Goal: Task Accomplishment & Management: Use online tool/utility

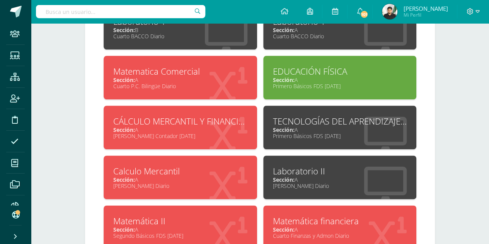
scroll to position [396, 0]
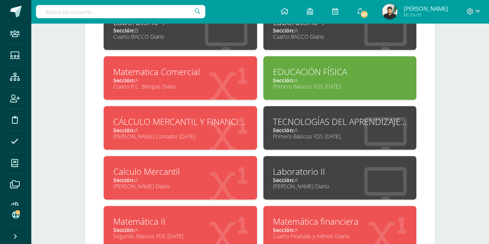
click at [192, 79] on div "Sección: A" at bounding box center [180, 79] width 134 height 7
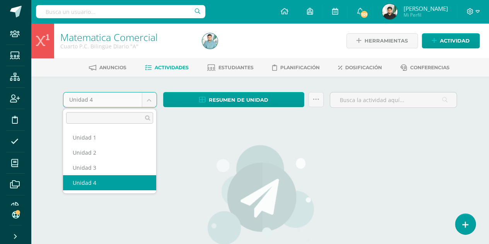
click at [132, 101] on body "Staff Estudiantes Estructura Inscripción Disciplina Asistencia Mis cursos Archi…" at bounding box center [244, 166] width 489 height 332
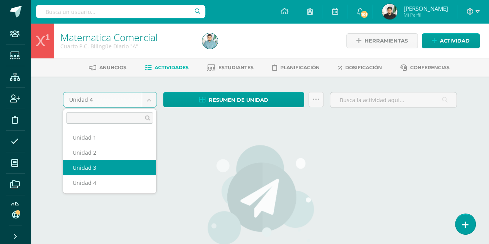
select select "Unidad 3"
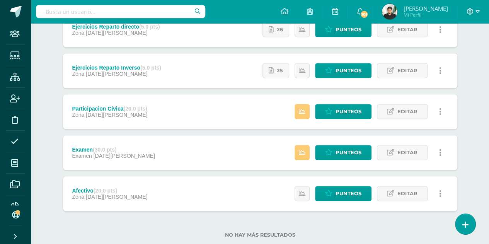
scroll to position [239, 0]
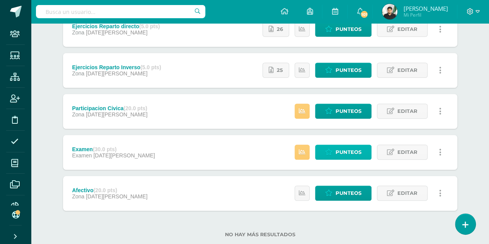
click at [359, 155] on span "Punteos" at bounding box center [348, 152] width 26 height 14
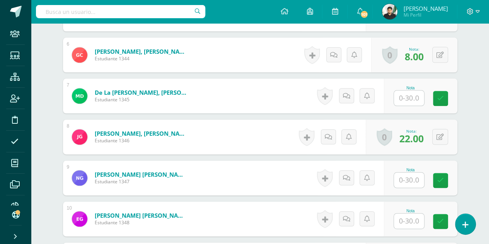
scroll to position [439, 0]
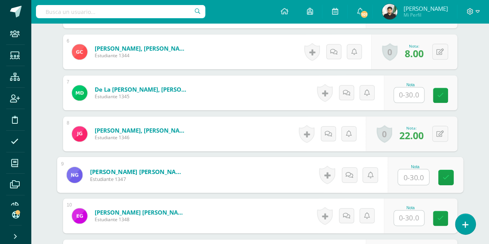
click at [417, 175] on input "text" at bounding box center [412, 176] width 31 height 15
type input "24"
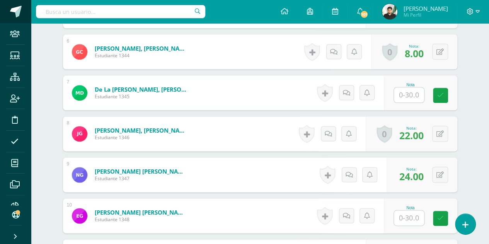
click at [19, 7] on span at bounding box center [16, 12] width 12 height 12
